Goal: Transaction & Acquisition: Purchase product/service

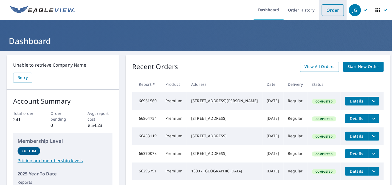
click at [335, 10] on link "Order" at bounding box center [333, 10] width 22 height 12
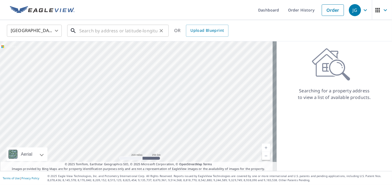
click at [141, 28] on input "text" at bounding box center [118, 30] width 78 height 15
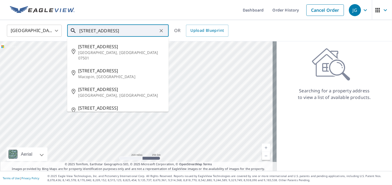
click at [102, 30] on input "218 green hill pass" at bounding box center [118, 30] width 78 height 15
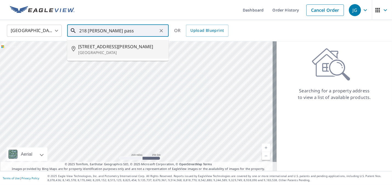
click at [105, 47] on span "218 Greenhill Pass" at bounding box center [121, 46] width 86 height 7
type input "218 Greenhill Pass San Antonio, TX 78213"
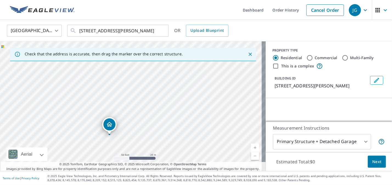
drag, startPoint x: 122, startPoint y: 135, endPoint x: 147, endPoint y: 113, distance: 32.5
click at [147, 113] on div "218 Greenhill Pass San Antonio, TX 78213" at bounding box center [133, 106] width 266 height 130
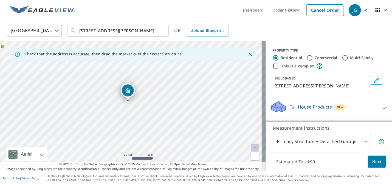
click at [138, 112] on div "218 Greenhill Pass San Antonio, TX 78213" at bounding box center [133, 106] width 266 height 130
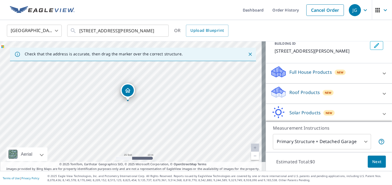
scroll to position [36, 0]
click at [381, 76] on icon at bounding box center [384, 72] width 7 height 7
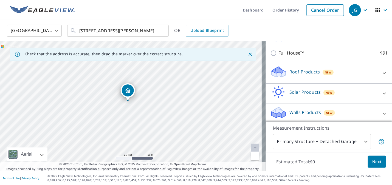
scroll to position [72, 0]
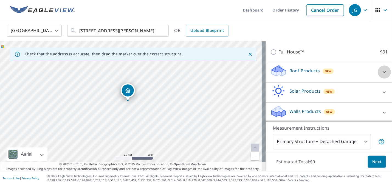
click at [381, 75] on icon at bounding box center [384, 72] width 7 height 7
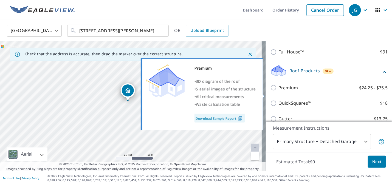
click at [270, 91] on input "Premium $24.25 - $75.5" at bounding box center [274, 88] width 8 height 7
checkbox input "true"
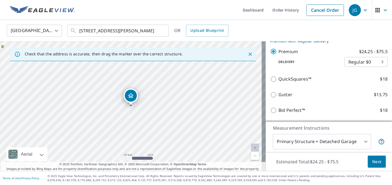
scroll to position [159, 0]
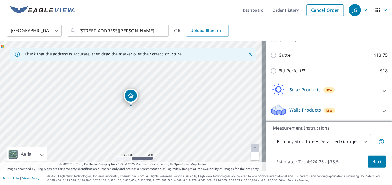
click at [380, 160] on button "Next" at bounding box center [377, 162] width 18 height 12
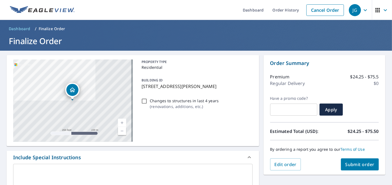
click at [144, 100] on input "Changes to structures in last 4 years ( renovations, additions, etc. )" at bounding box center [144, 101] width 7 height 7
checkbox input "true"
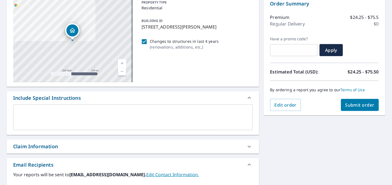
scroll to position [83, 0]
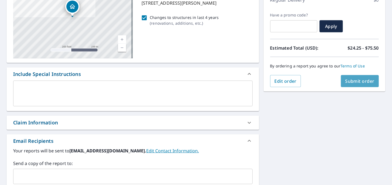
click at [362, 80] on span "Submit order" at bounding box center [360, 81] width 29 height 6
